Goal: Task Accomplishment & Management: Use online tool/utility

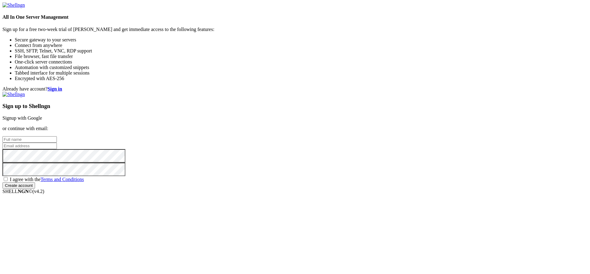
click at [382, 92] on div "Sign up to Shellngn Signup with Google or continue with email: I agree with the…" at bounding box center [294, 140] width 585 height 97
click at [42, 116] on link "Signup with Google" at bounding box center [22, 118] width 40 height 5
click at [57, 143] on input "email" at bounding box center [29, 146] width 54 height 6
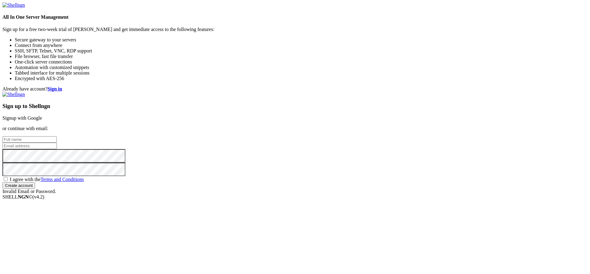
click at [42, 116] on link "Signup with Google" at bounding box center [22, 118] width 40 height 5
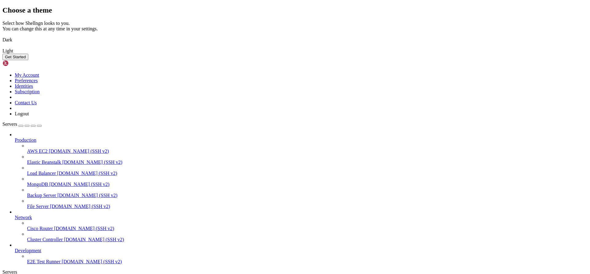
click at [28, 60] on button "Get Started" at bounding box center [15, 57] width 26 height 6
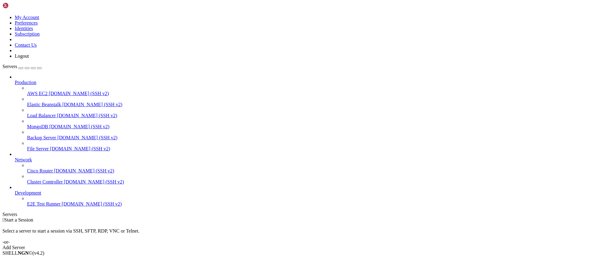
click at [21, 68] on div "button" at bounding box center [21, 68] width 0 height 0
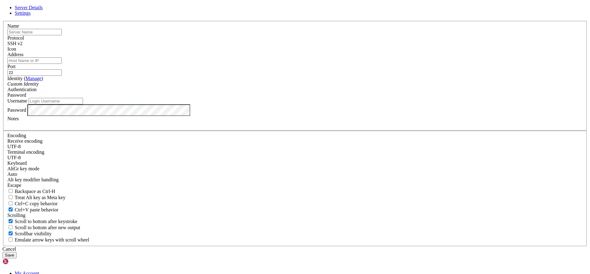
click at [62, 35] on input "text" at bounding box center [34, 32] width 54 height 6
type input "nube"
click at [62, 64] on input "Address" at bounding box center [34, 60] width 54 height 6
paste input "[TECHNICAL_ID]"
type input "[TECHNICAL_ID]"
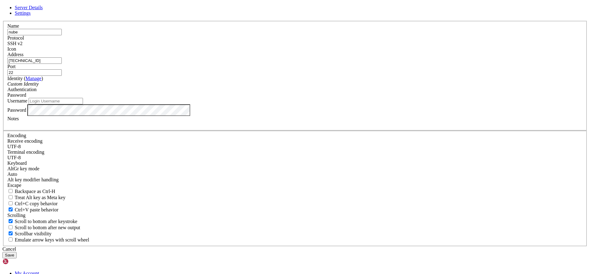
click at [83, 104] on input "Username" at bounding box center [56, 101] width 54 height 6
type input "krischna"
click at [2, 252] on button "Save" at bounding box center [9, 255] width 14 height 6
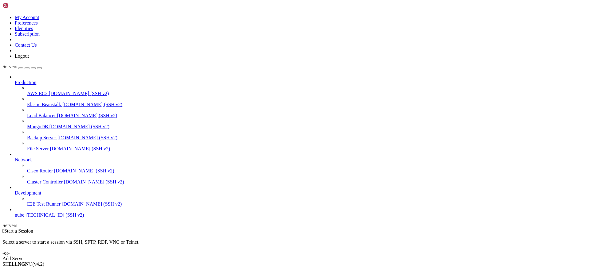
click at [53, 218] on link "nube [TECHNICAL_ID] (SSH v2)" at bounding box center [301, 216] width 573 height 6
click at [26, 218] on span "[TECHNICAL_ID] (SSH v2)" at bounding box center [55, 215] width 58 height 5
